Goal: Task Accomplishment & Management: Use online tool/utility

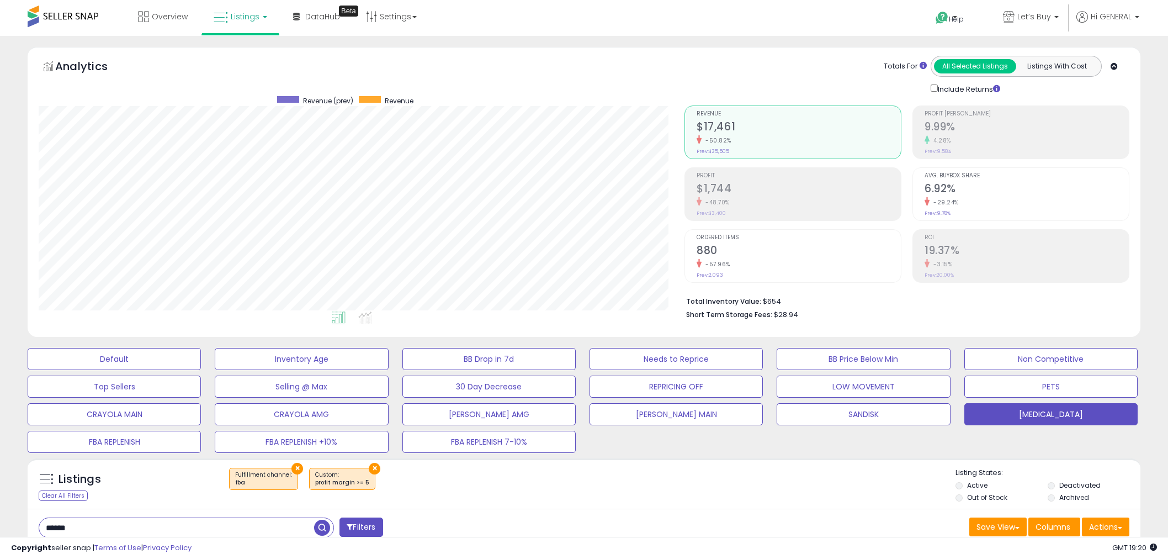
click at [543, 468] on div "× Fulfillment channel : fba × profit margin >= 5" at bounding box center [585, 483] width 740 height 31
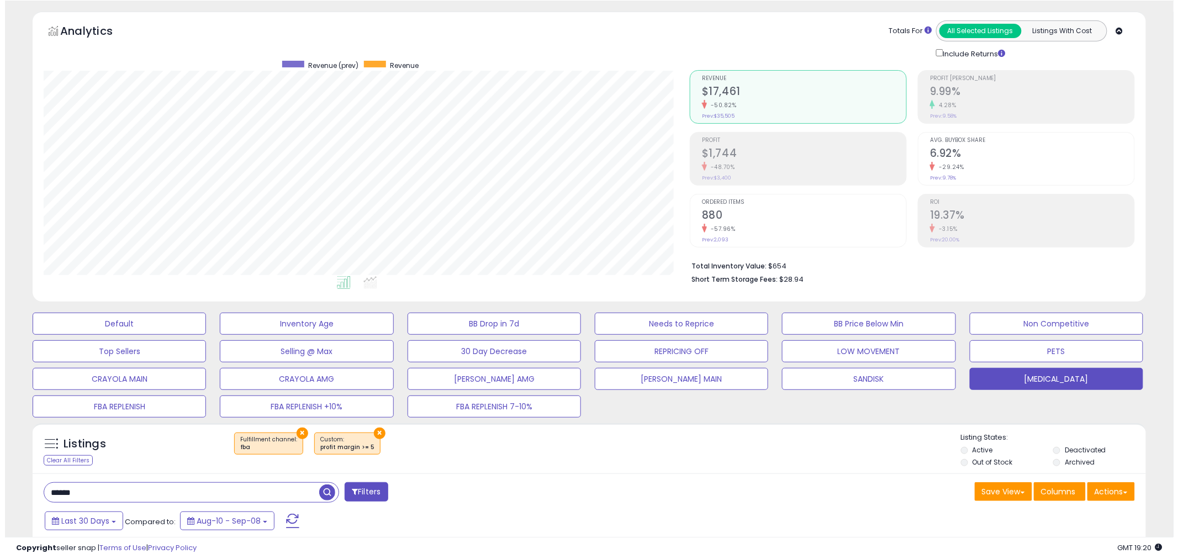
scroll to position [226, 646]
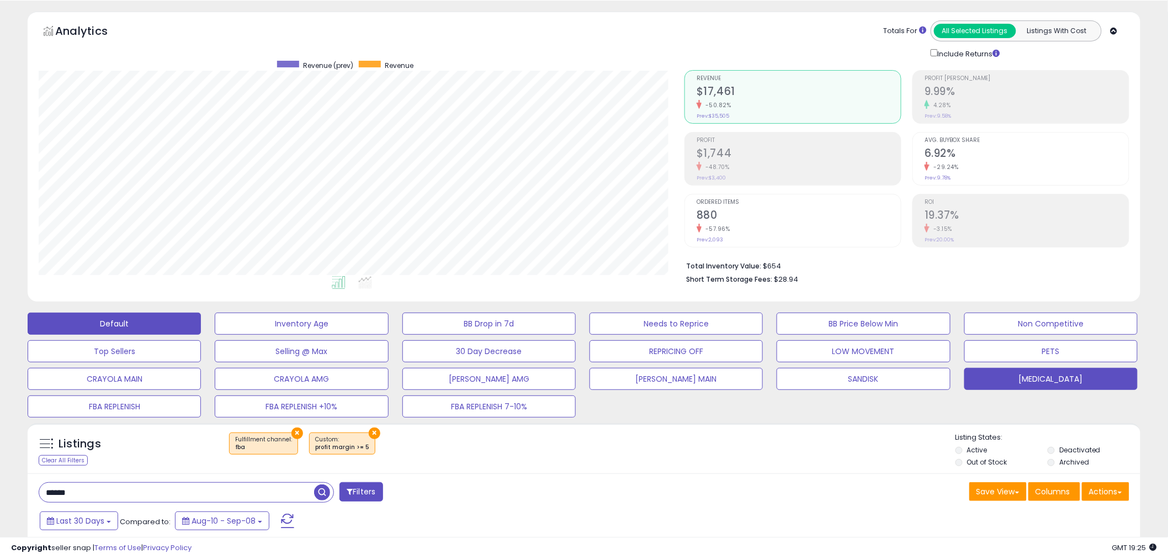
click at [169, 313] on button "Default" at bounding box center [114, 324] width 173 height 22
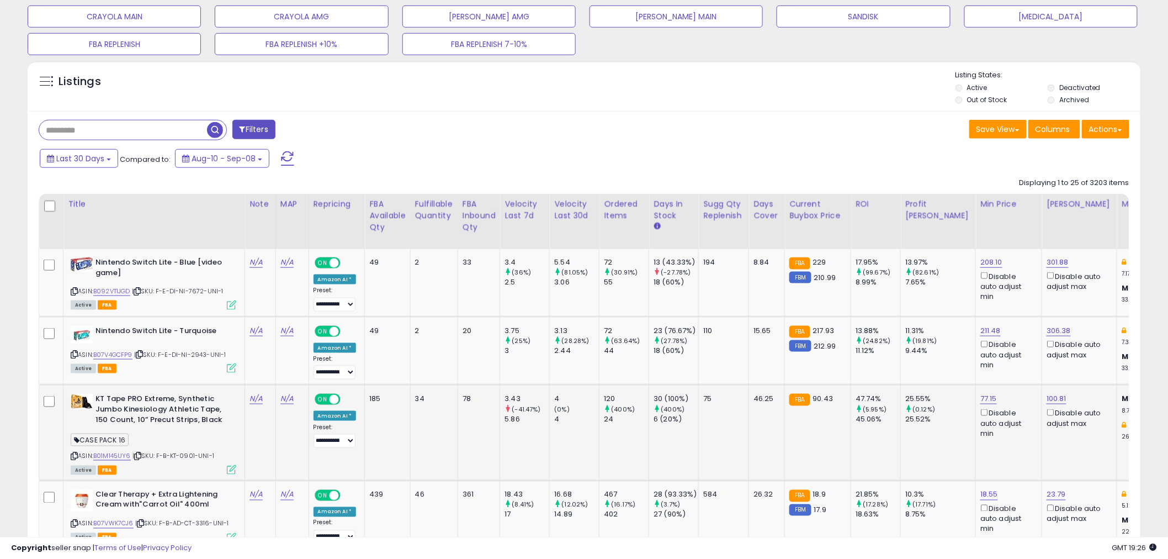
scroll to position [465, 0]
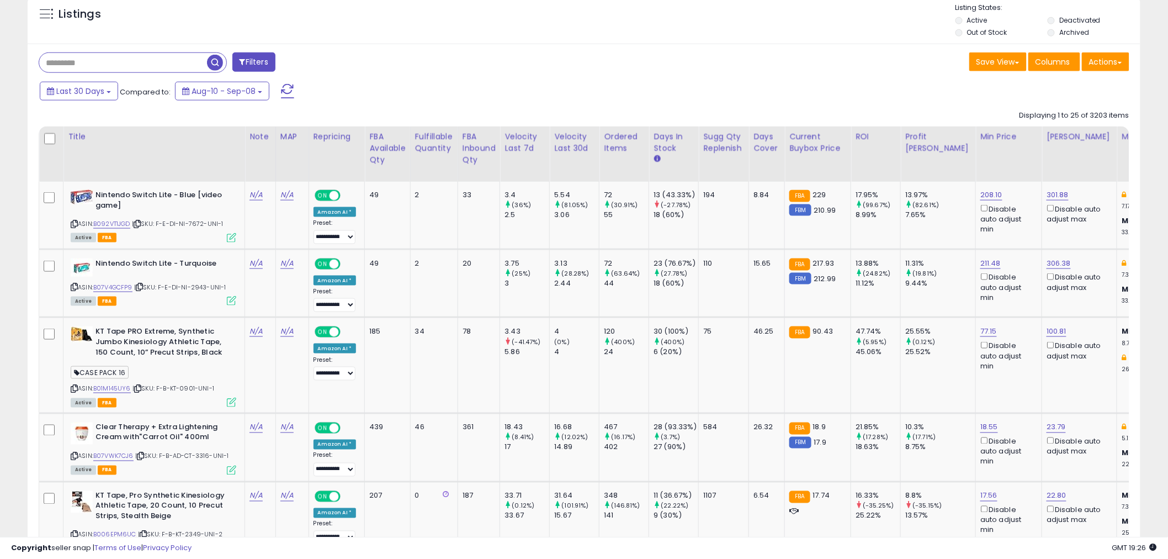
click at [527, 72] on div "Filters" at bounding box center [307, 63] width 554 height 22
click at [91, 61] on input "text" at bounding box center [123, 62] width 168 height 19
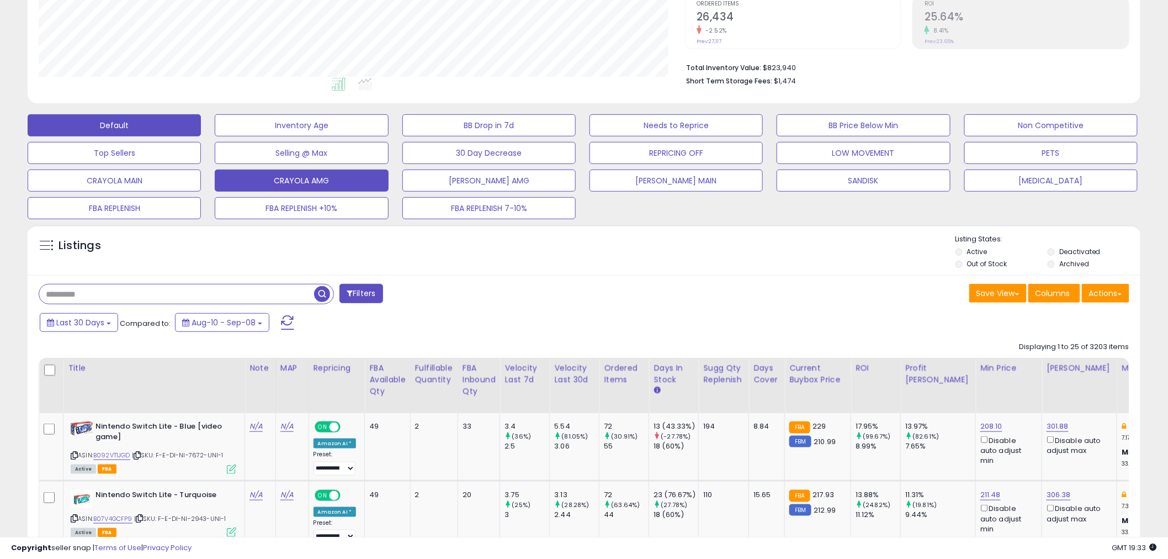
scroll to position [219, 0]
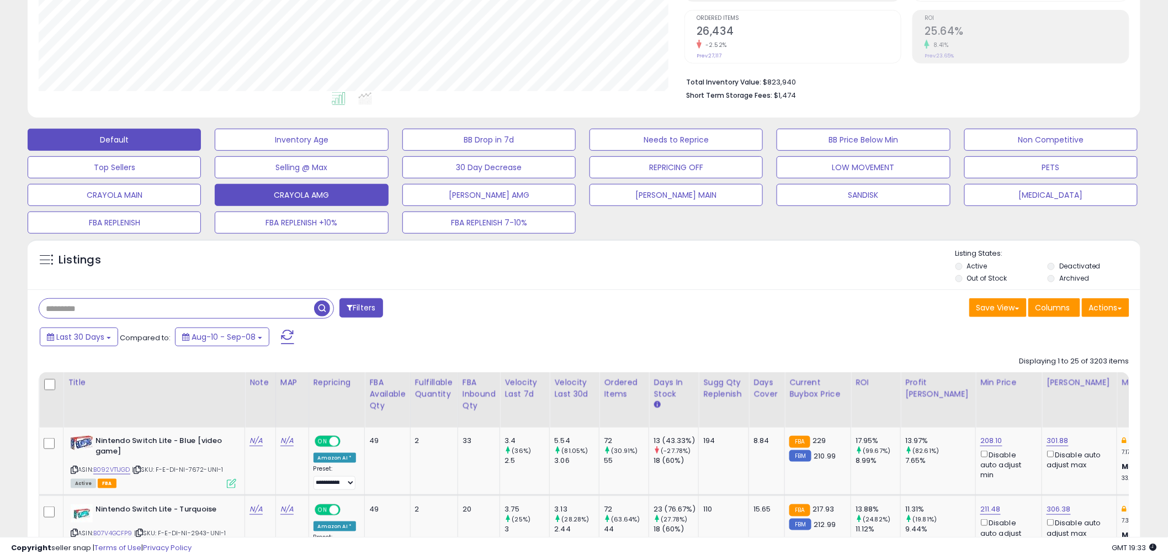
click at [349, 195] on button "CRAYOLA AMG" at bounding box center [301, 195] width 173 height 22
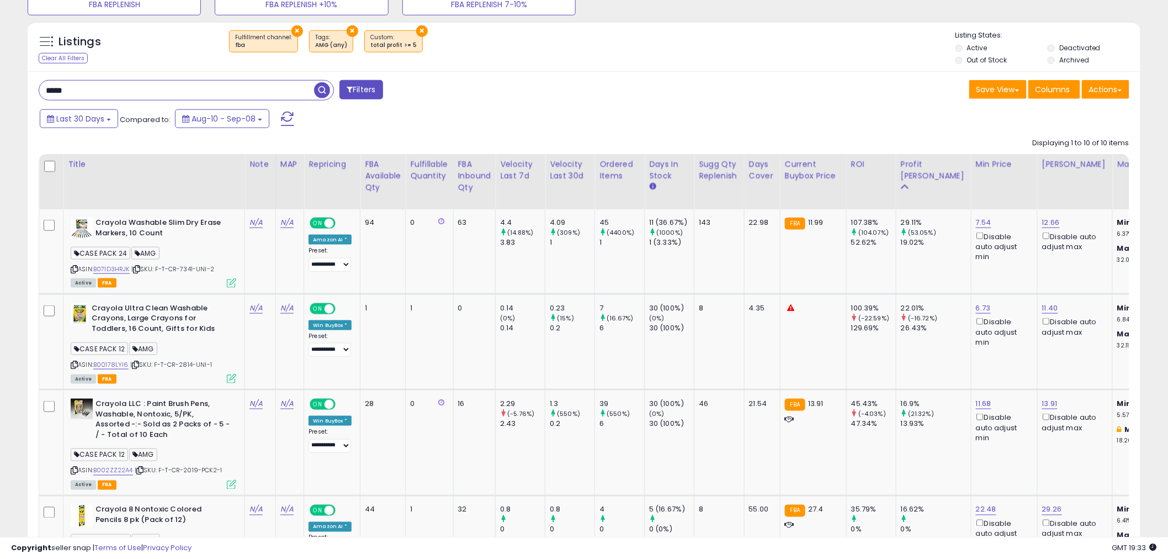
scroll to position [440, 0]
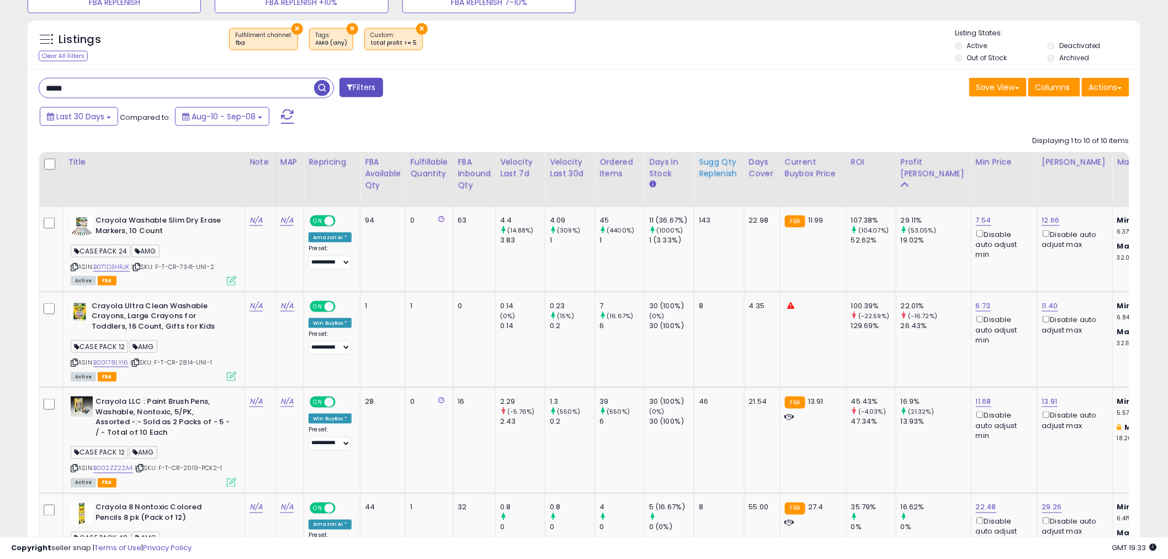
click at [721, 175] on div "Sugg Qty Replenish" at bounding box center [719, 167] width 41 height 23
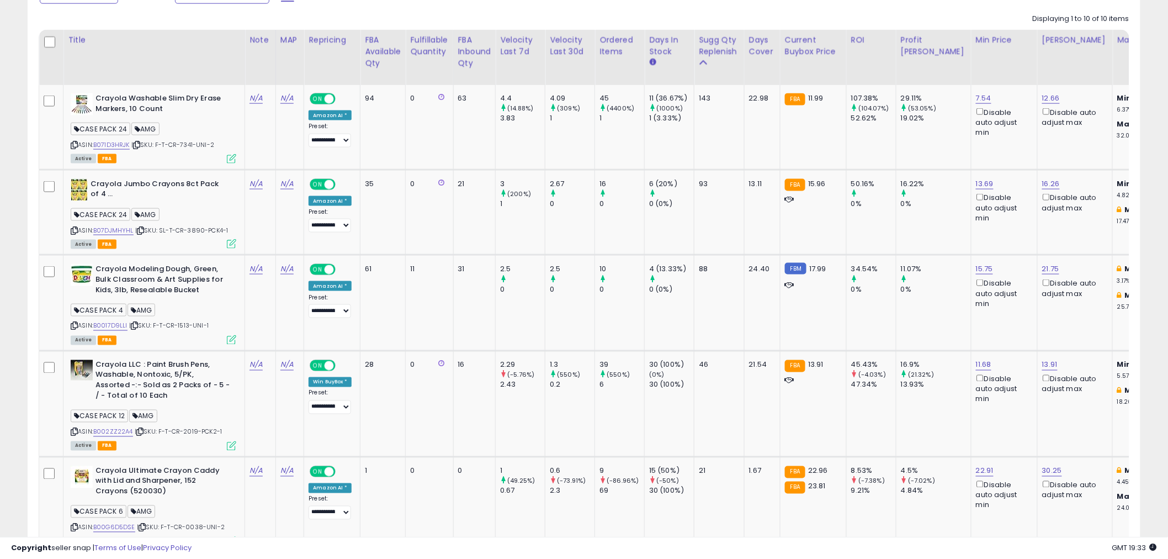
scroll to position [389, 0]
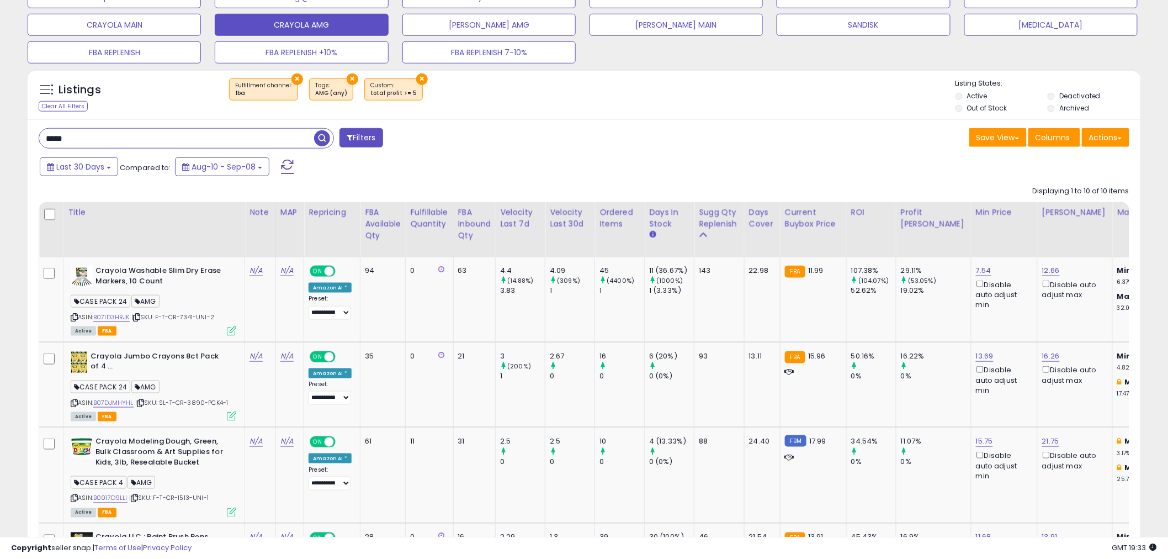
click at [603, 161] on div "Last 30 Days Compared to: Aug-10 - Sep-08" at bounding box center [446, 168] width 818 height 25
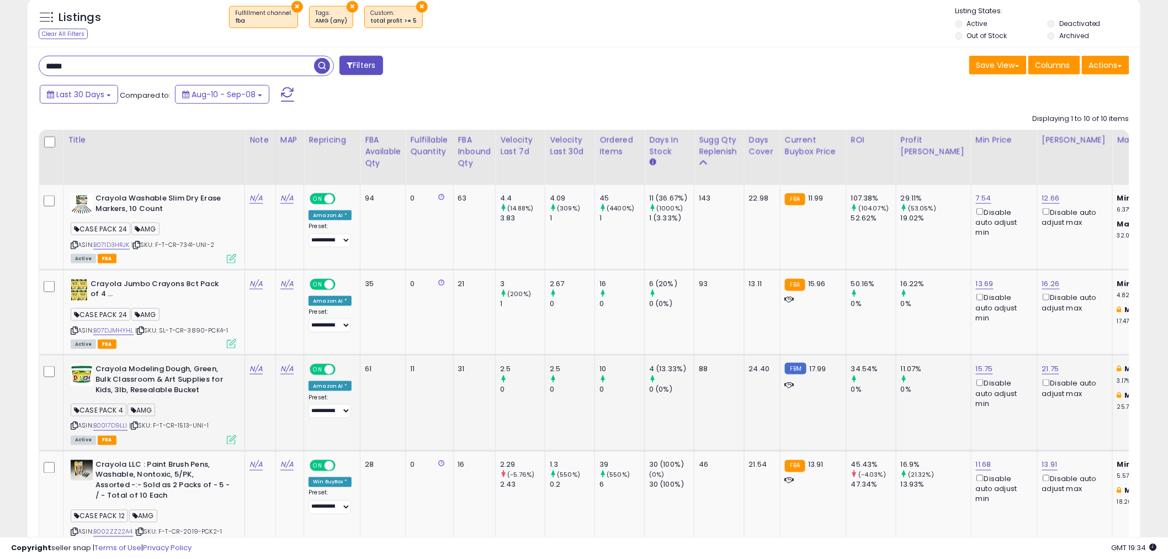
scroll to position [328, 0]
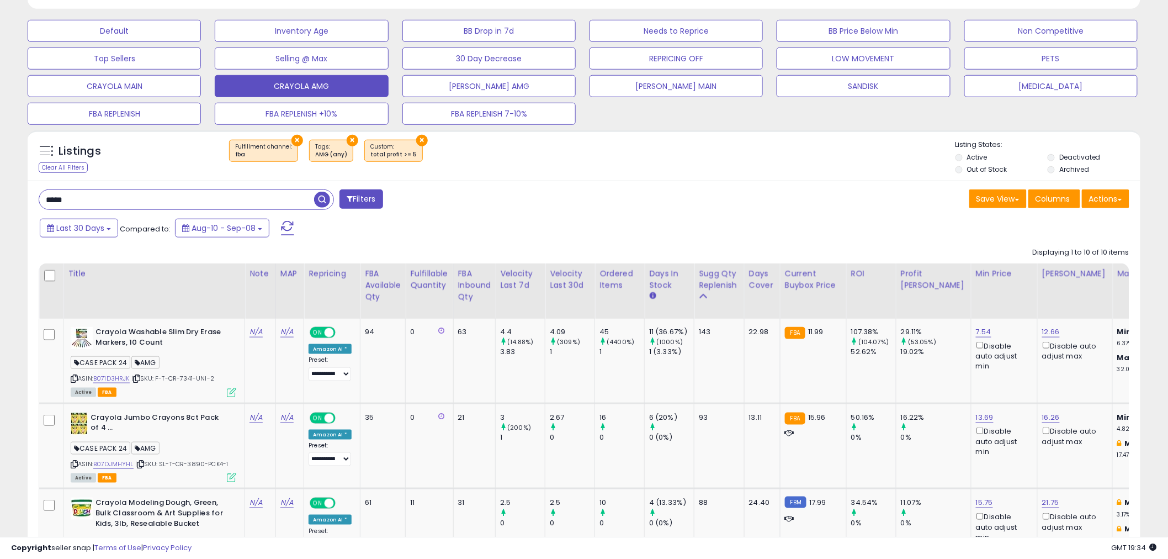
click at [589, 200] on div "Save View Save As New View Update Current View Columns Actions Import Import Wa…" at bounding box center [861, 200] width 554 height 22
click at [876, 84] on button "SANDISK" at bounding box center [863, 86] width 173 height 22
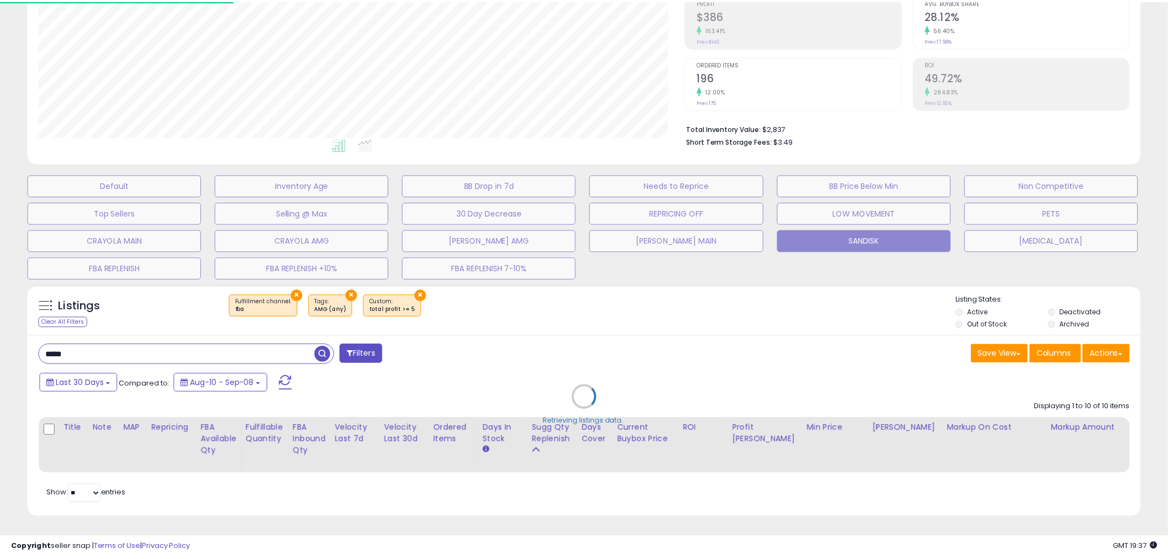
scroll to position [226, 652]
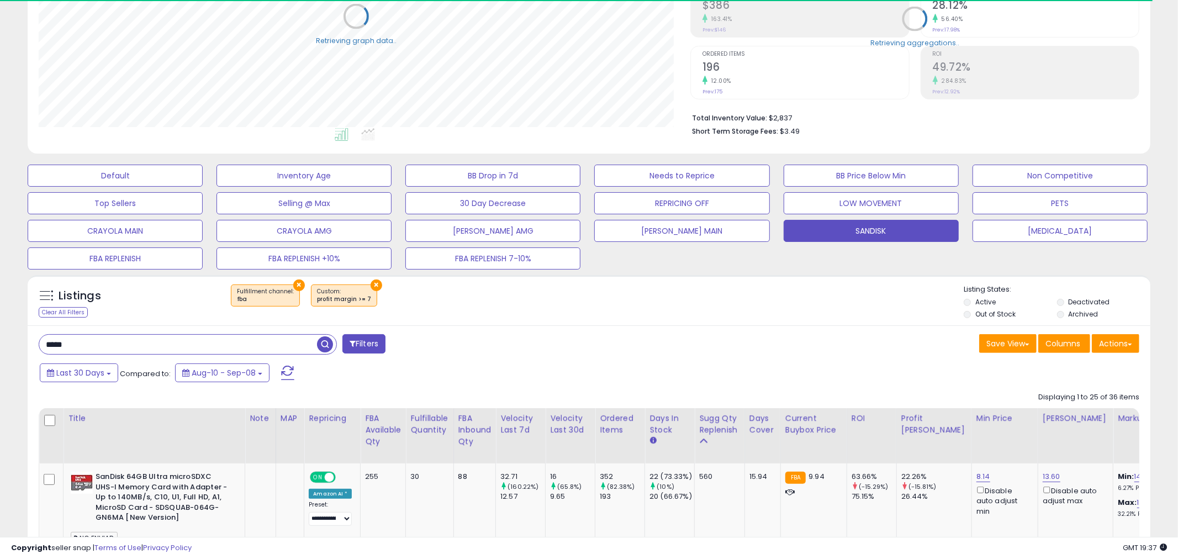
type input "****"
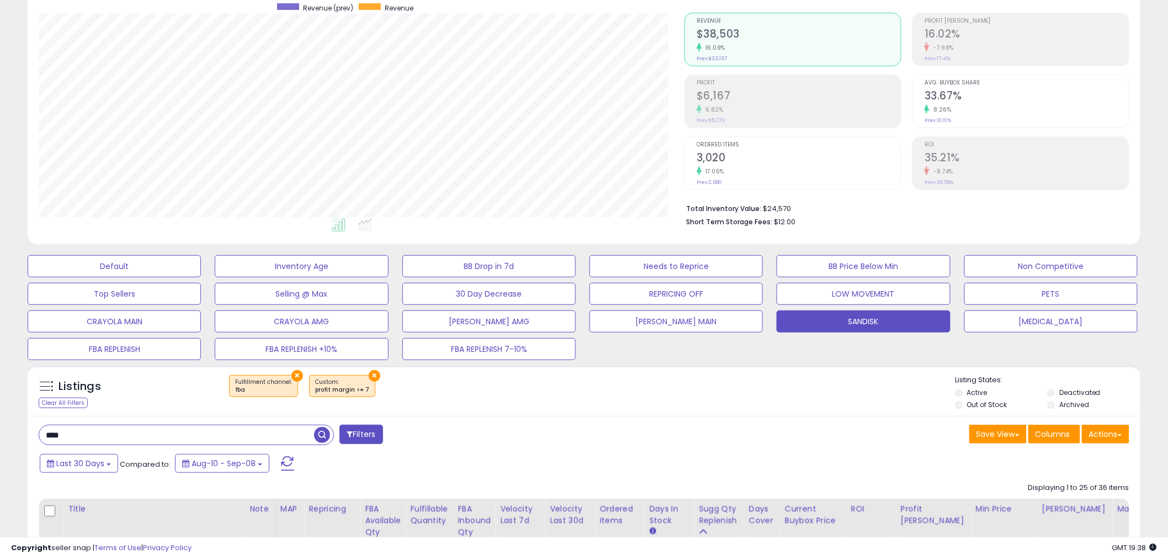
scroll to position [18, 0]
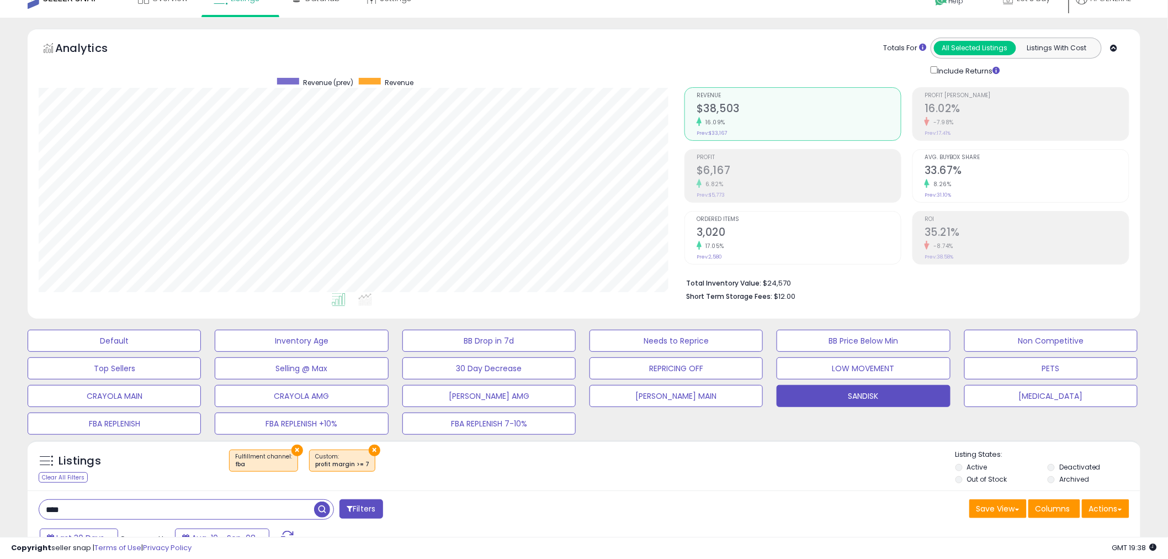
click at [595, 474] on div "× Fulfillment channel : fba × profit margin >= 7" at bounding box center [585, 464] width 740 height 31
click at [685, 513] on div "Save View Save As New View Columns Actions [GEOGRAPHIC_DATA]" at bounding box center [861, 510] width 554 height 22
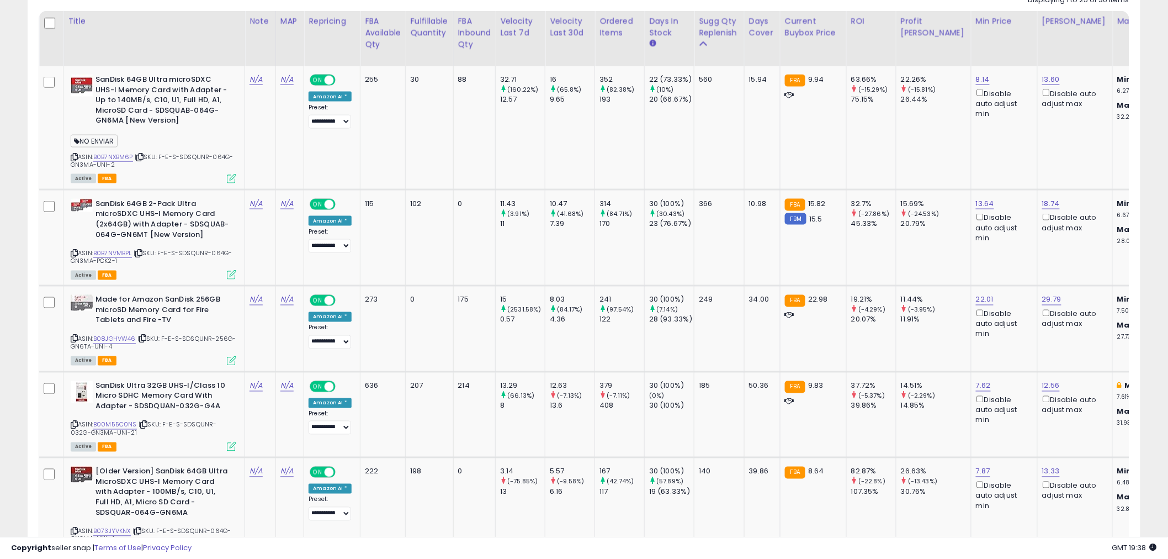
scroll to position [573, 0]
